Goal: Browse casually: Explore the website without a specific task or goal

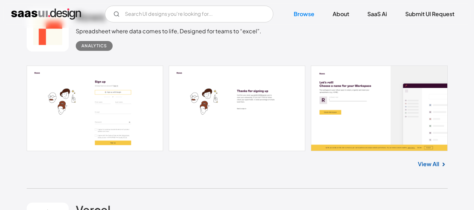
scroll to position [596, 0]
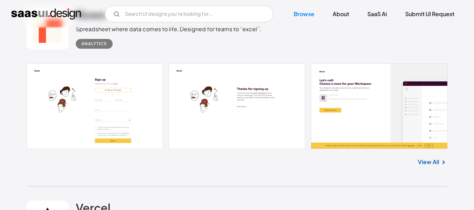
click at [436, 163] on link "View All" at bounding box center [428, 162] width 21 height 8
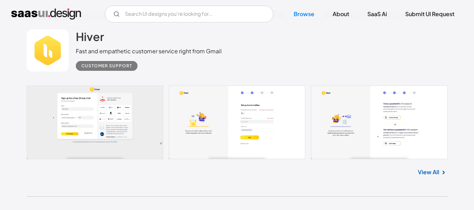
scroll to position [2841, 0]
click at [436, 172] on link "View All" at bounding box center [428, 172] width 21 height 8
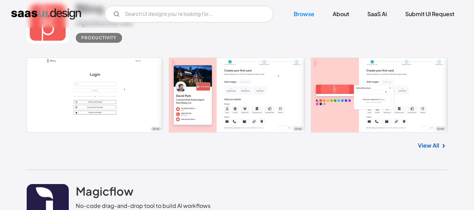
scroll to position [3999, 0]
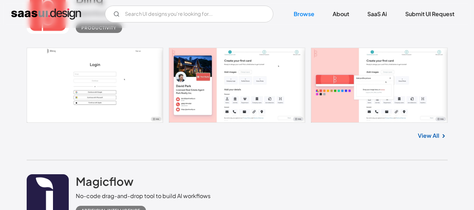
click at [90, 116] on link at bounding box center [237, 85] width 421 height 75
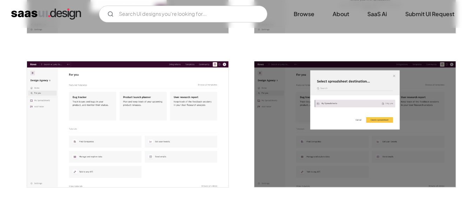
scroll to position [912, 0]
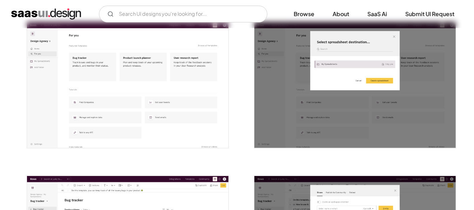
click at [85, 76] on img "open lightbox" at bounding box center [127, 85] width 201 height 126
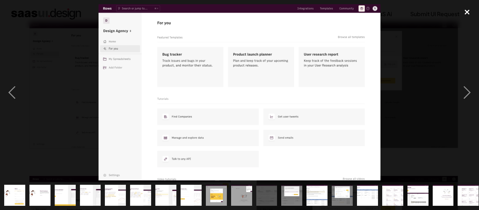
click at [466, 8] on div "close lightbox" at bounding box center [467, 11] width 24 height 15
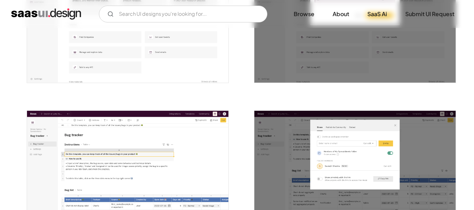
scroll to position [1087, 0]
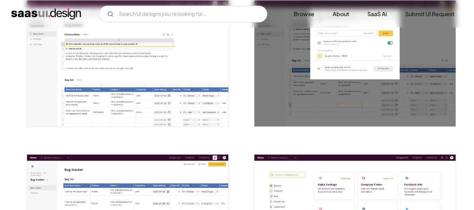
click at [174, 100] on img "open lightbox" at bounding box center [127, 64] width 201 height 126
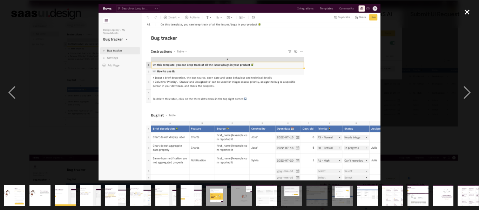
click at [466, 11] on div "close lightbox" at bounding box center [467, 11] width 24 height 15
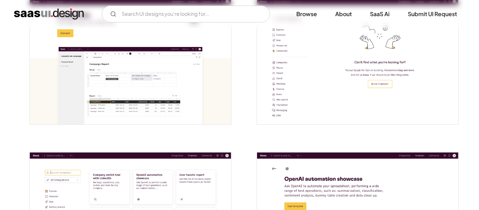
scroll to position [1403, 0]
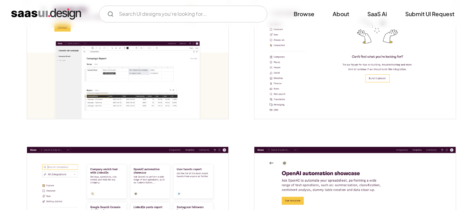
click at [302, 63] on img "open lightbox" at bounding box center [354, 56] width 201 height 126
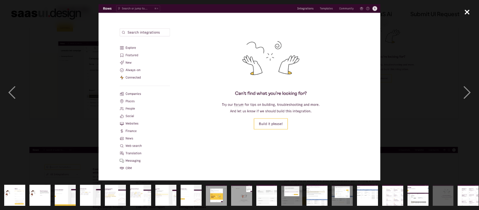
click at [463, 10] on div "close lightbox" at bounding box center [467, 11] width 24 height 15
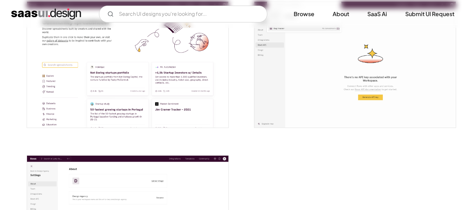
scroll to position [1712, 0]
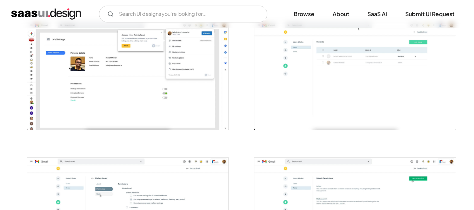
scroll to position [1403, 0]
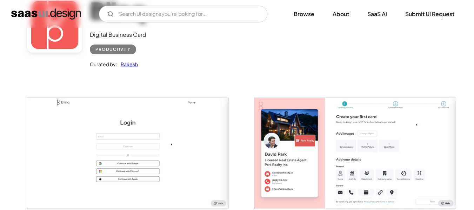
scroll to position [70, 0]
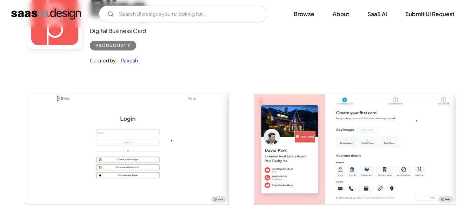
click at [136, 181] on img "open lightbox" at bounding box center [127, 149] width 201 height 110
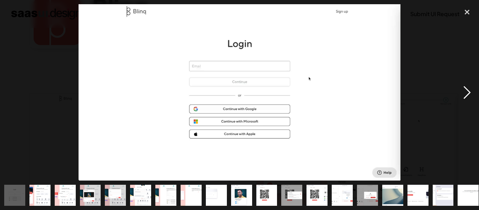
click at [466, 90] on div "next image" at bounding box center [467, 92] width 24 height 176
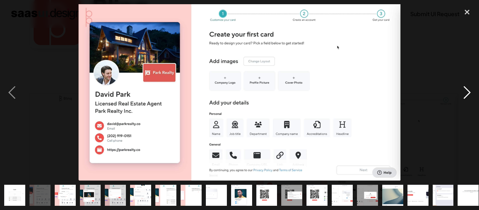
click at [466, 90] on div "next image" at bounding box center [467, 92] width 24 height 176
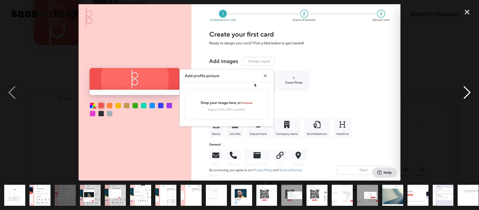
click at [466, 90] on div "next image" at bounding box center [467, 92] width 24 height 176
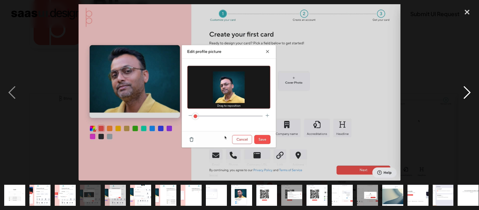
click at [466, 90] on div "next image" at bounding box center [467, 92] width 24 height 176
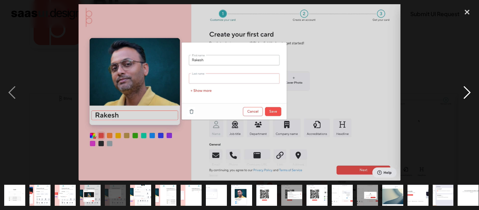
click at [466, 90] on div "next image" at bounding box center [467, 92] width 24 height 176
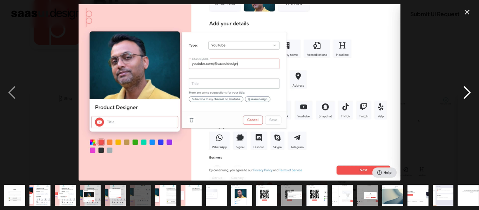
click at [466, 90] on div "next image" at bounding box center [467, 92] width 24 height 176
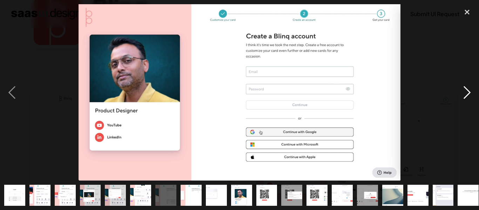
click at [466, 90] on div "next image" at bounding box center [467, 92] width 24 height 176
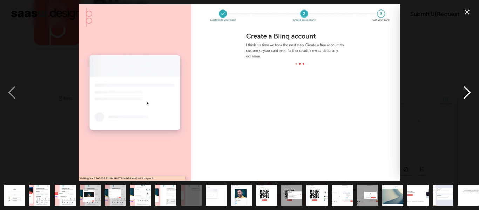
click at [466, 90] on div "next image" at bounding box center [467, 92] width 24 height 176
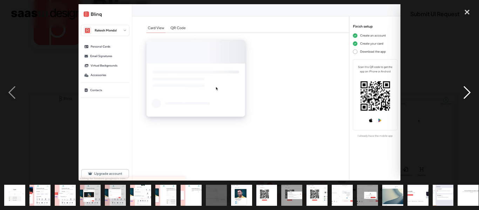
click at [466, 90] on div "next image" at bounding box center [467, 92] width 24 height 176
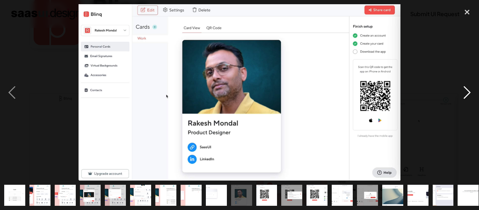
click at [466, 90] on div "next image" at bounding box center [467, 92] width 24 height 176
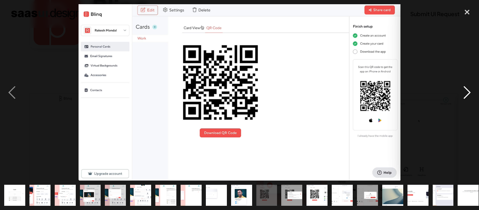
click at [466, 90] on div "next image" at bounding box center [467, 92] width 24 height 176
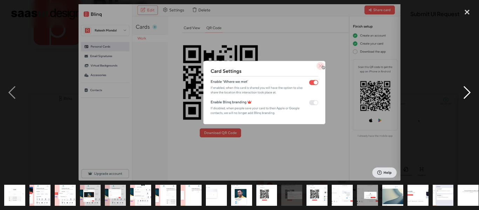
click at [466, 90] on div "next image" at bounding box center [467, 92] width 24 height 176
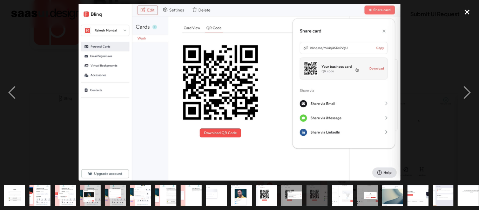
click at [471, 12] on div "close lightbox" at bounding box center [467, 11] width 24 height 15
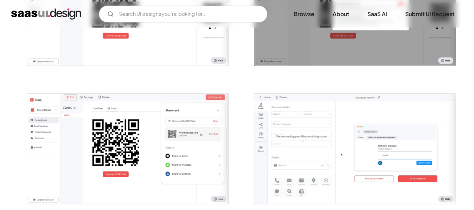
scroll to position [912, 0]
